Goal: Transaction & Acquisition: Book appointment/travel/reservation

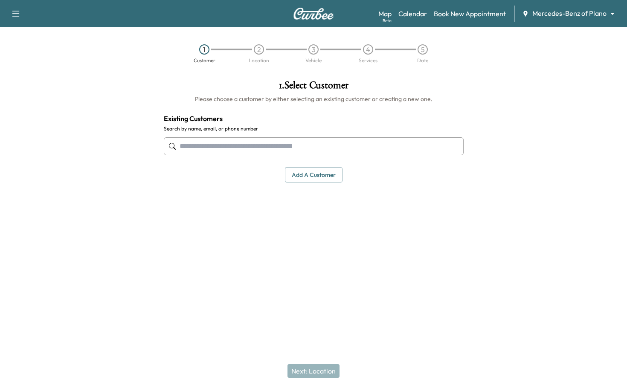
click at [557, 93] on div at bounding box center [549, 170] width 157 height 194
click at [233, 148] on input "text" at bounding box center [314, 146] width 300 height 18
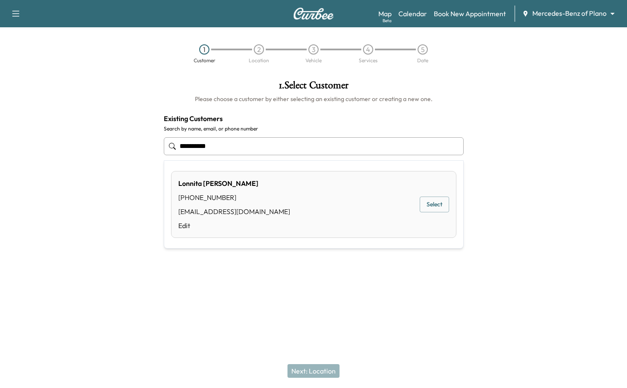
click at [434, 208] on button "Select" at bounding box center [434, 205] width 29 height 16
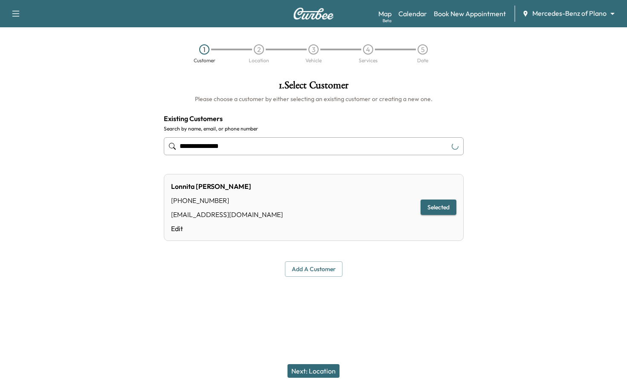
type input "**********"
click at [325, 377] on button "Next: Location" at bounding box center [314, 371] width 52 height 14
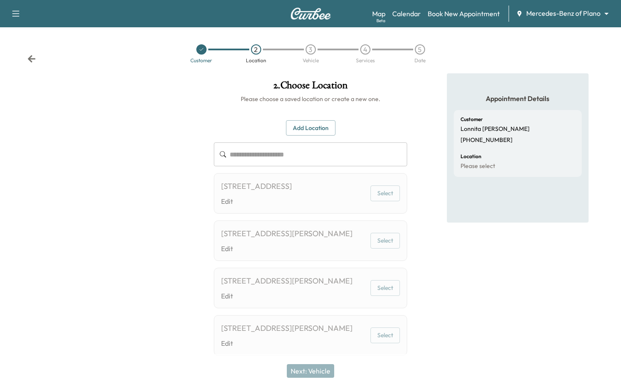
drag, startPoint x: 221, startPoint y: 185, endPoint x: 291, endPoint y: 199, distance: 72.2
click at [291, 199] on div "[STREET_ADDRESS] Edit Select" at bounding box center [310, 193] width 193 height 41
copy div "[STREET_ADDRESS]"
click at [166, 169] on div at bounding box center [103, 226] width 207 height 306
click at [105, 148] on div at bounding box center [103, 226] width 207 height 306
